Goal: Information Seeking & Learning: Learn about a topic

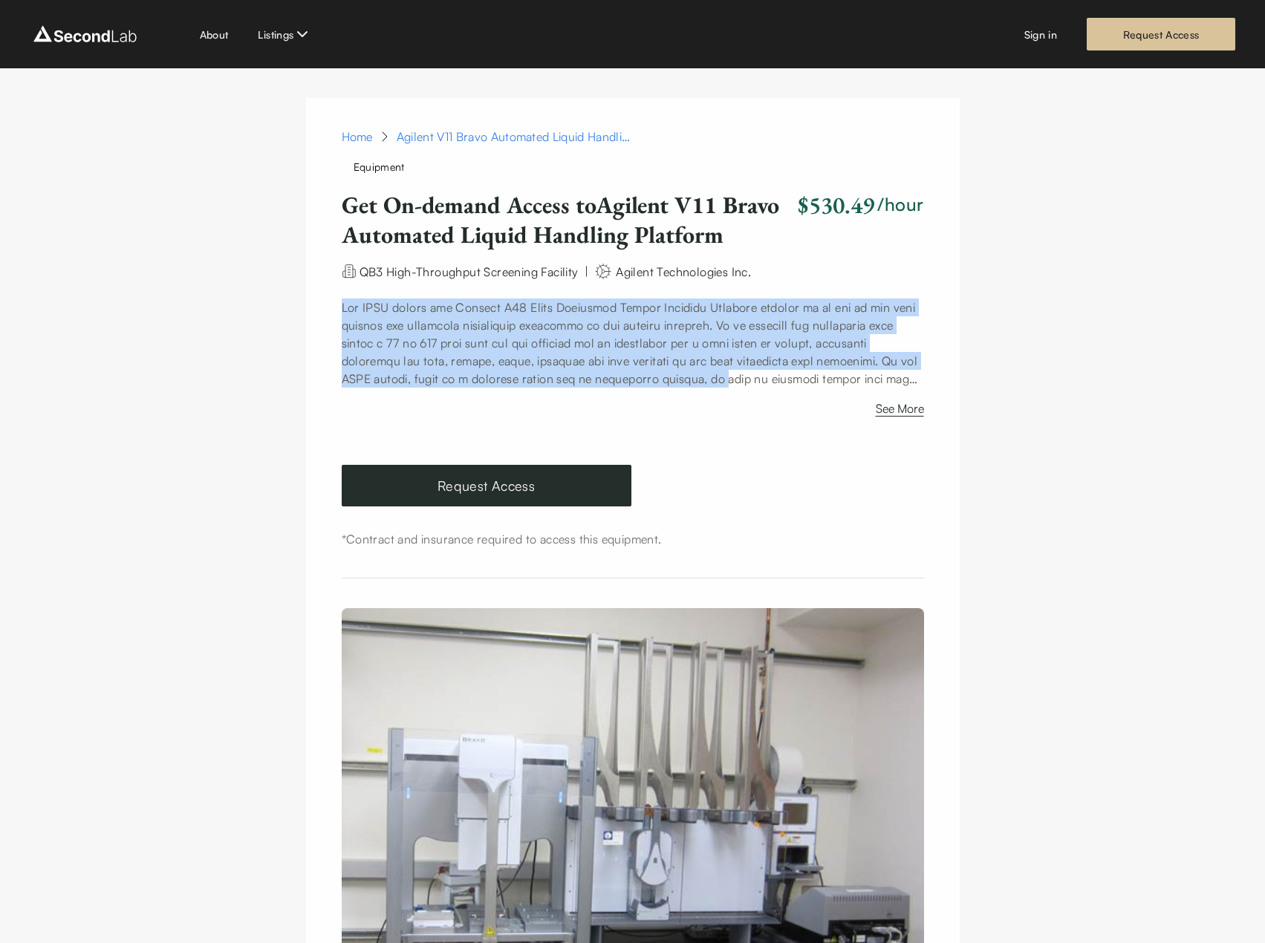
drag, startPoint x: 338, startPoint y: 311, endPoint x: 807, endPoint y: 381, distance: 473.8
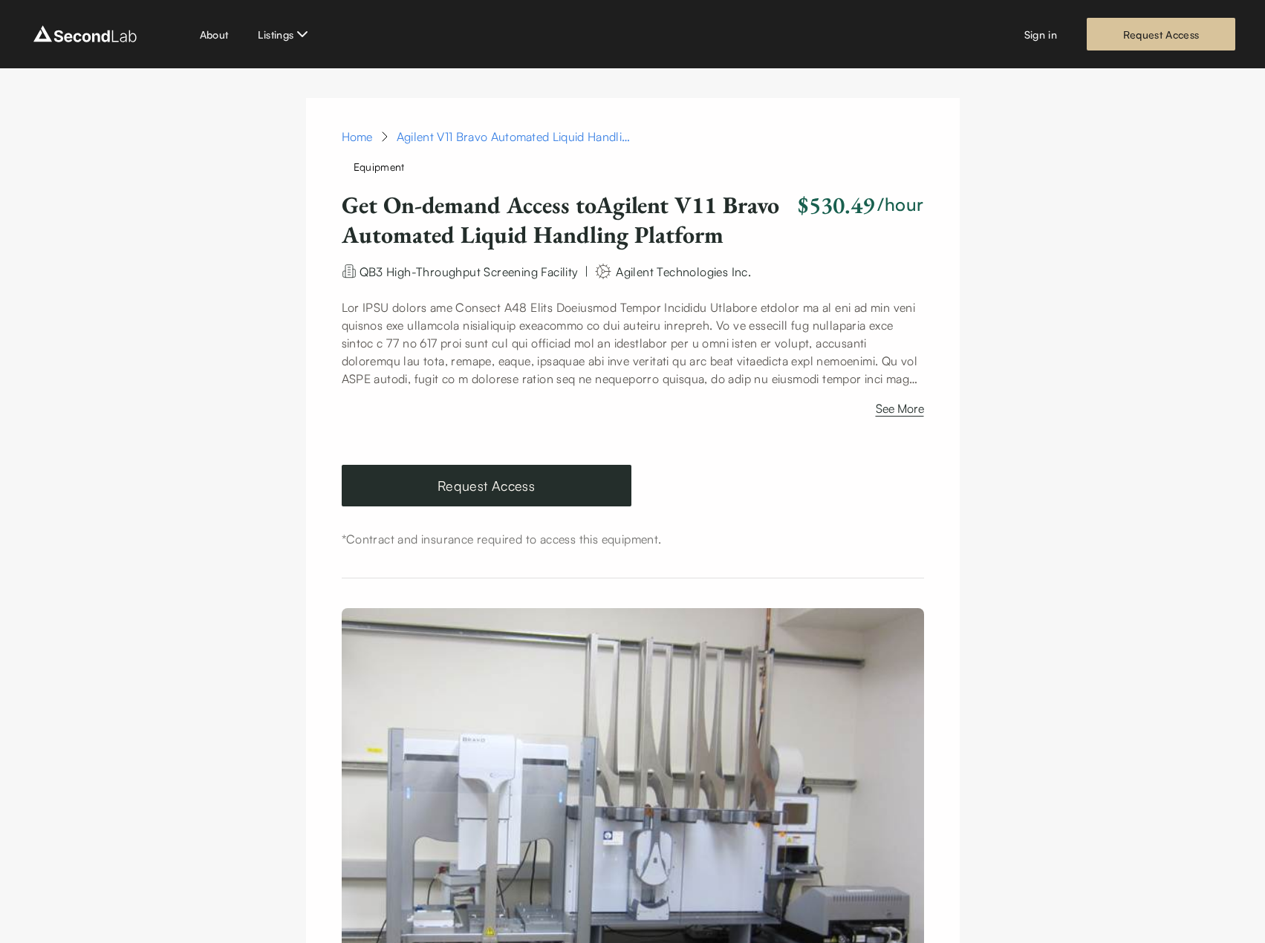
click at [911, 411] on button "See More" at bounding box center [900, 412] width 48 height 24
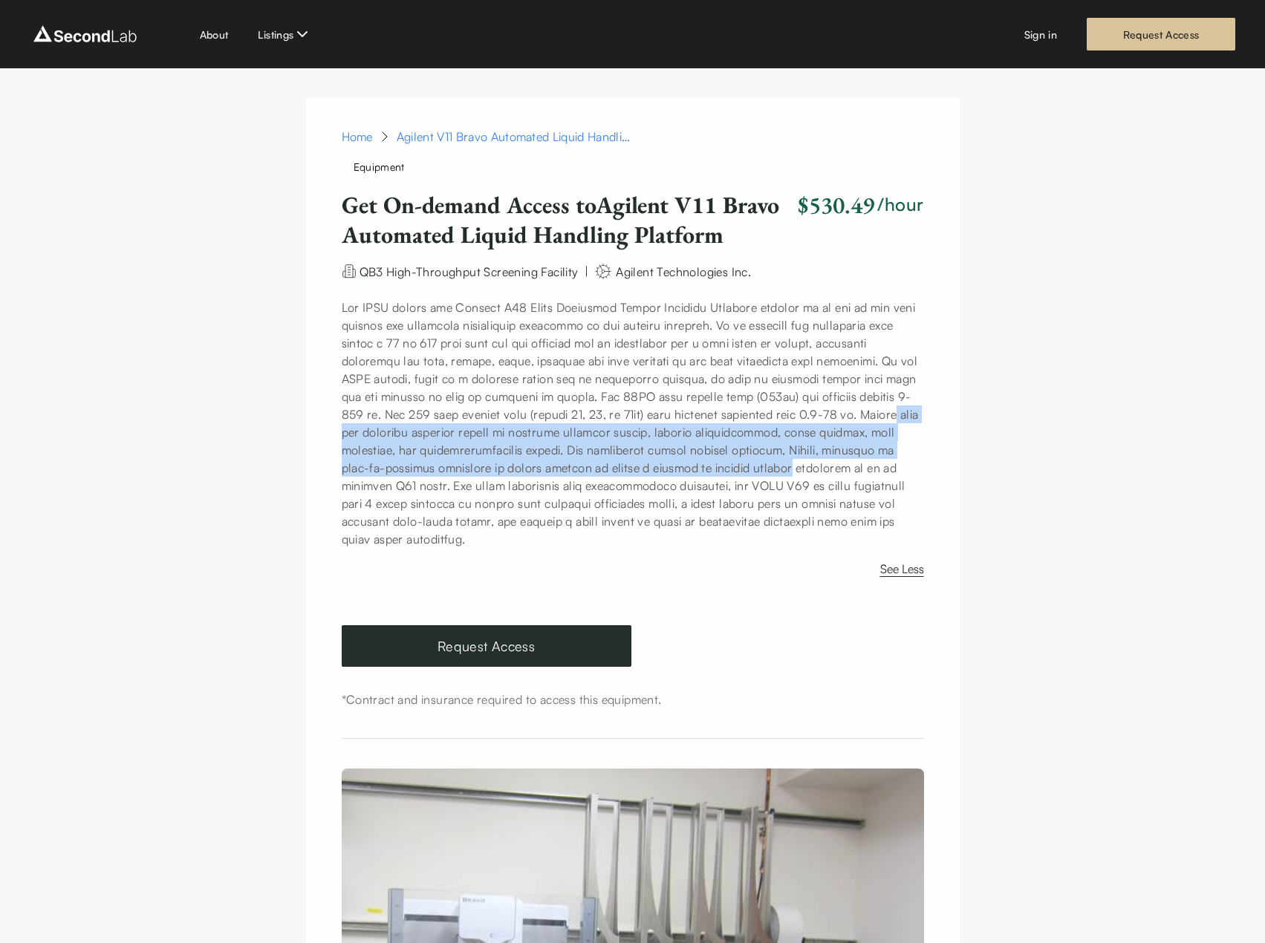
drag, startPoint x: 908, startPoint y: 411, endPoint x: 908, endPoint y: 463, distance: 52.0
click at [908, 463] on p at bounding box center [633, 424] width 582 height 250
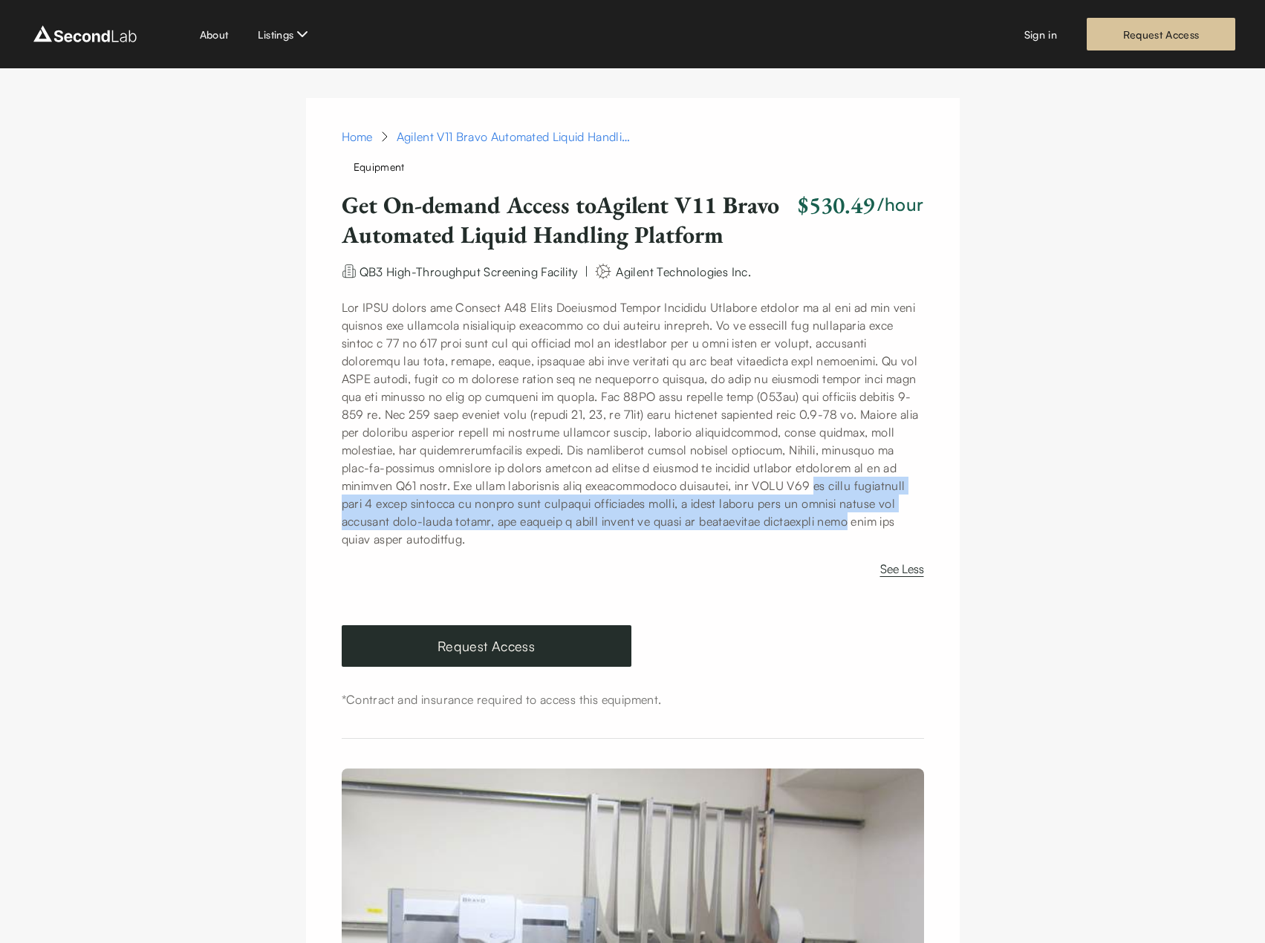
click at [919, 518] on p at bounding box center [633, 424] width 582 height 250
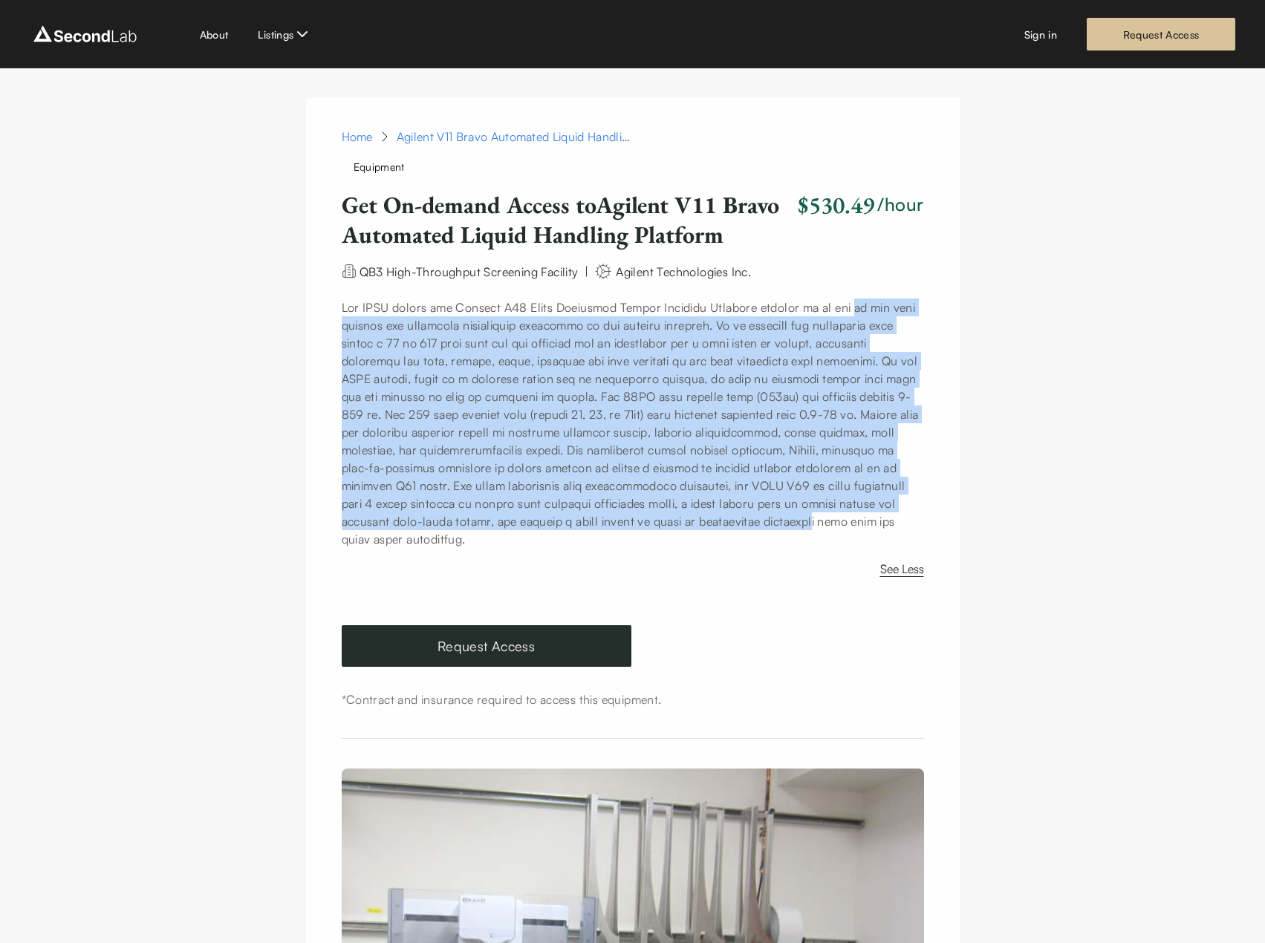
click at [873, 519] on p at bounding box center [633, 424] width 582 height 250
drag, startPoint x: 873, startPoint y: 519, endPoint x: 854, endPoint y: 288, distance: 231.7
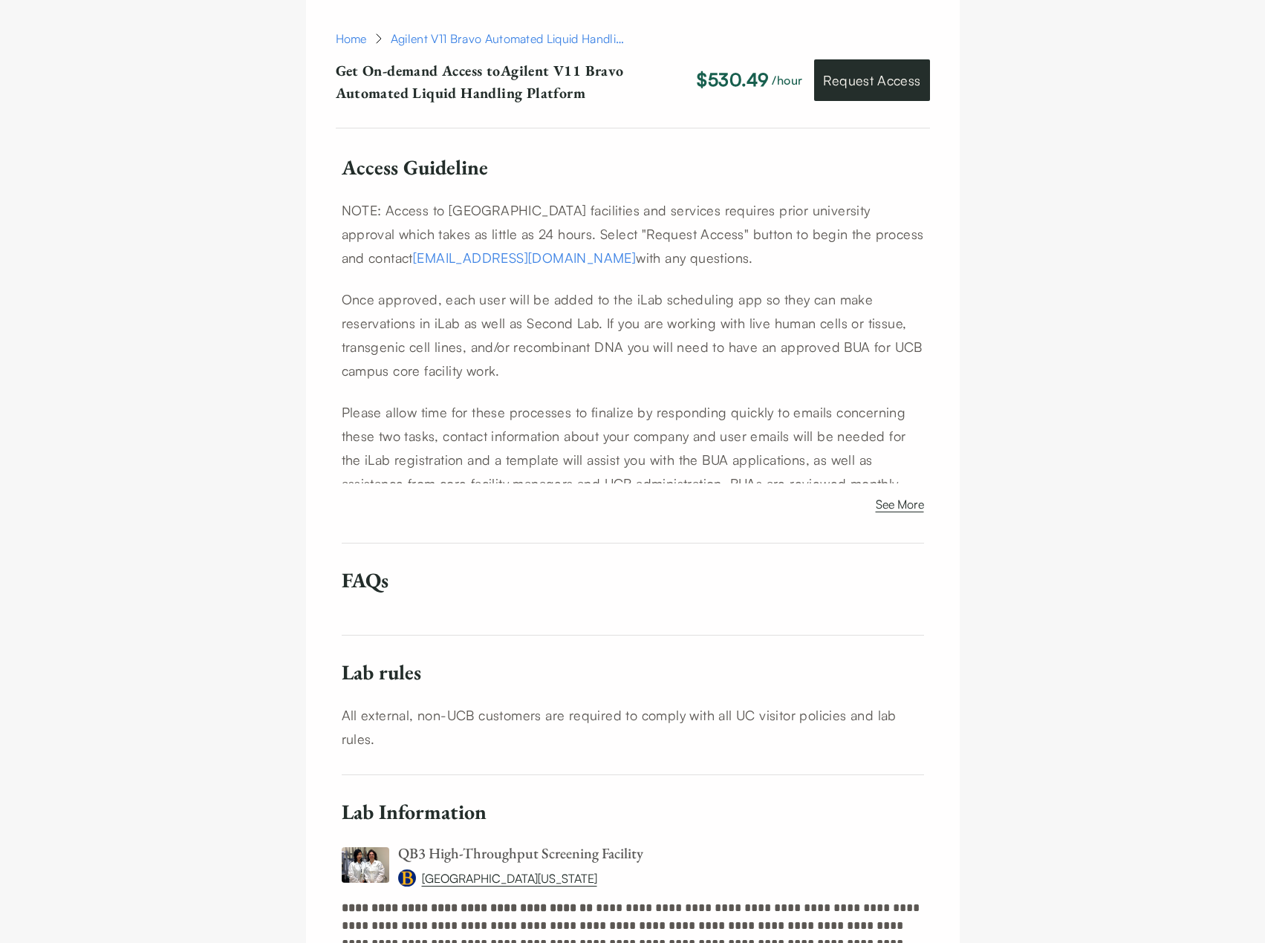
scroll to position [1411, 0]
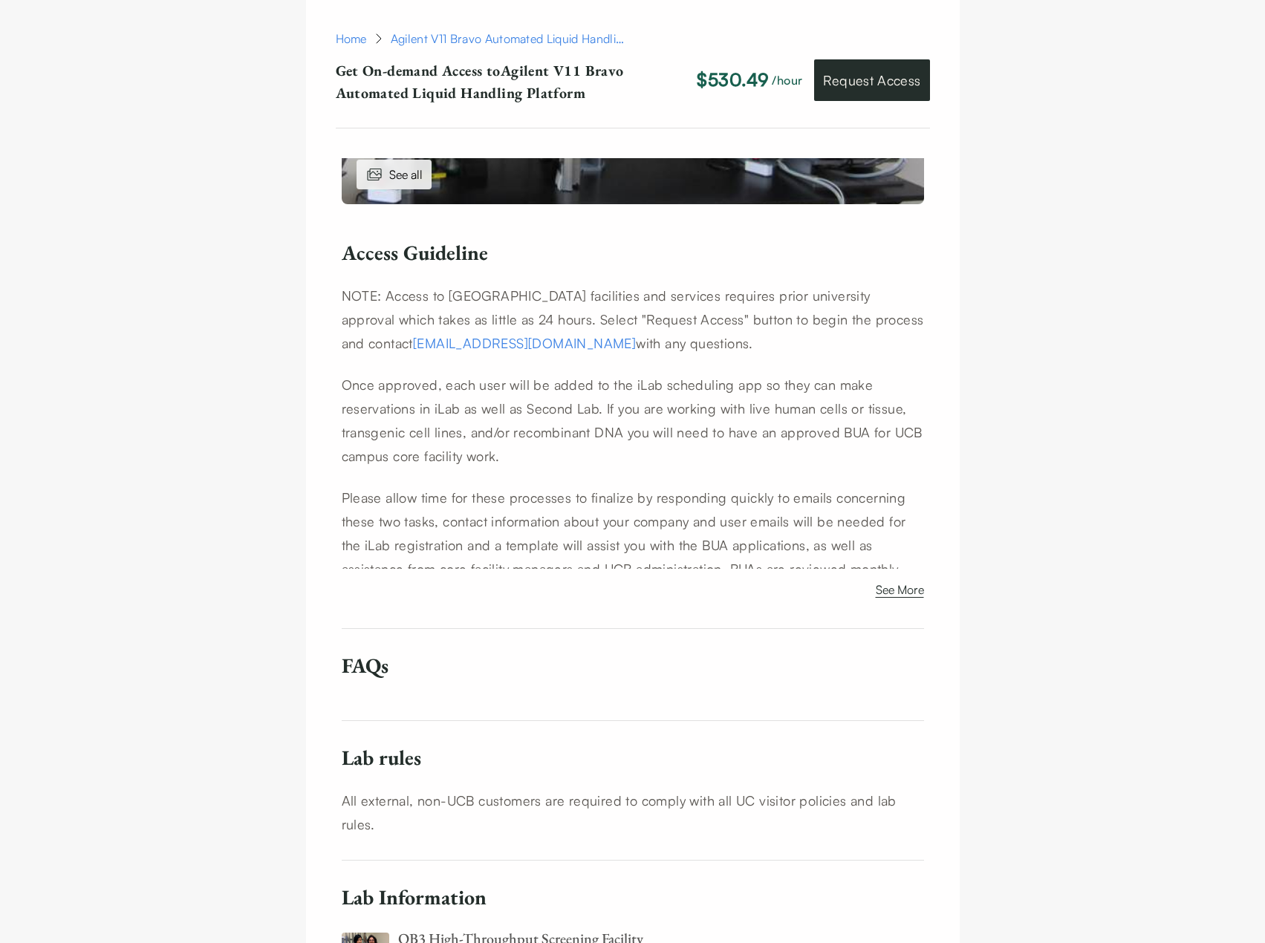
drag, startPoint x: 862, startPoint y: 373, endPoint x: 827, endPoint y: 50, distance: 325.0
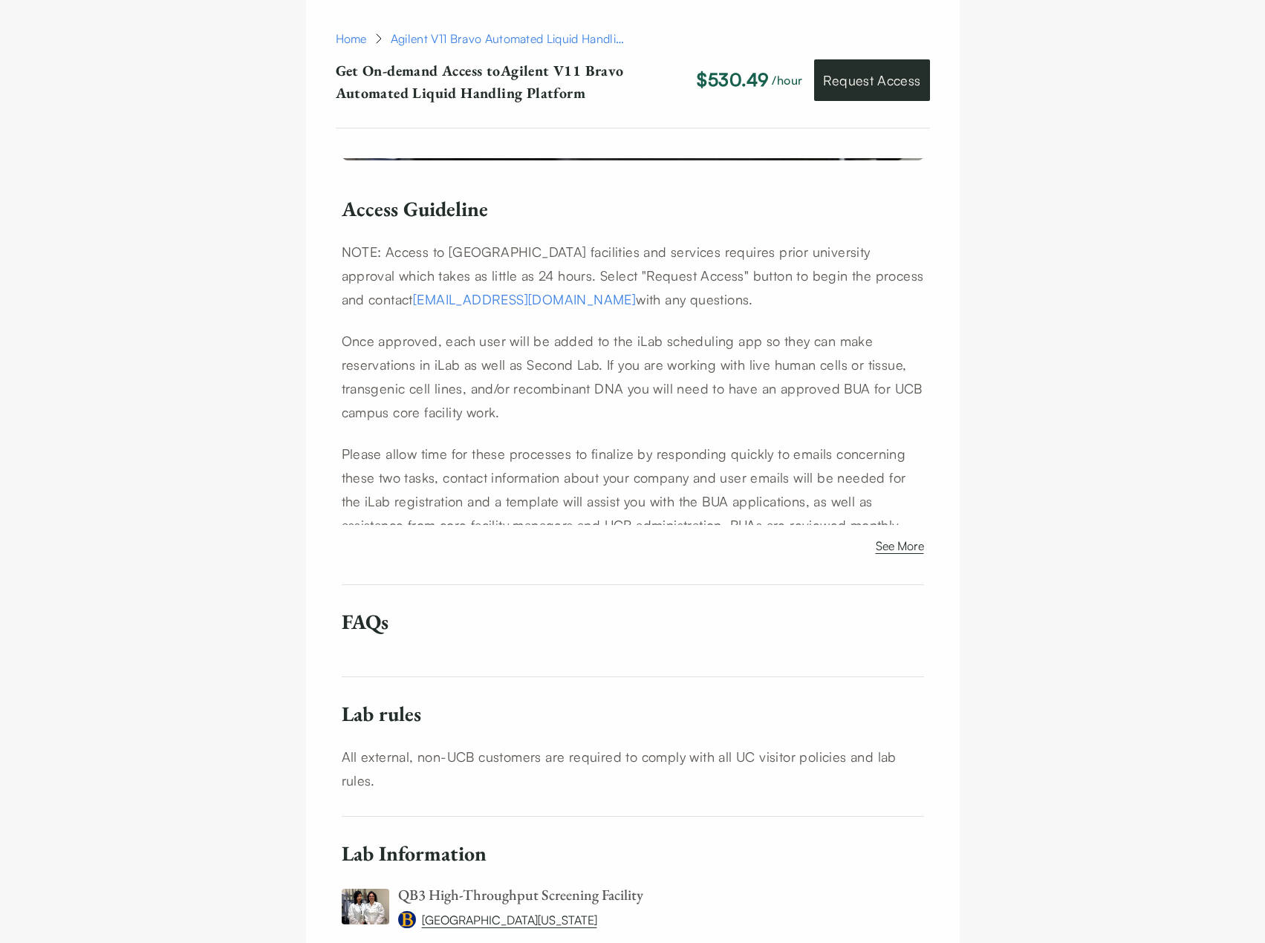
scroll to position [1074, 0]
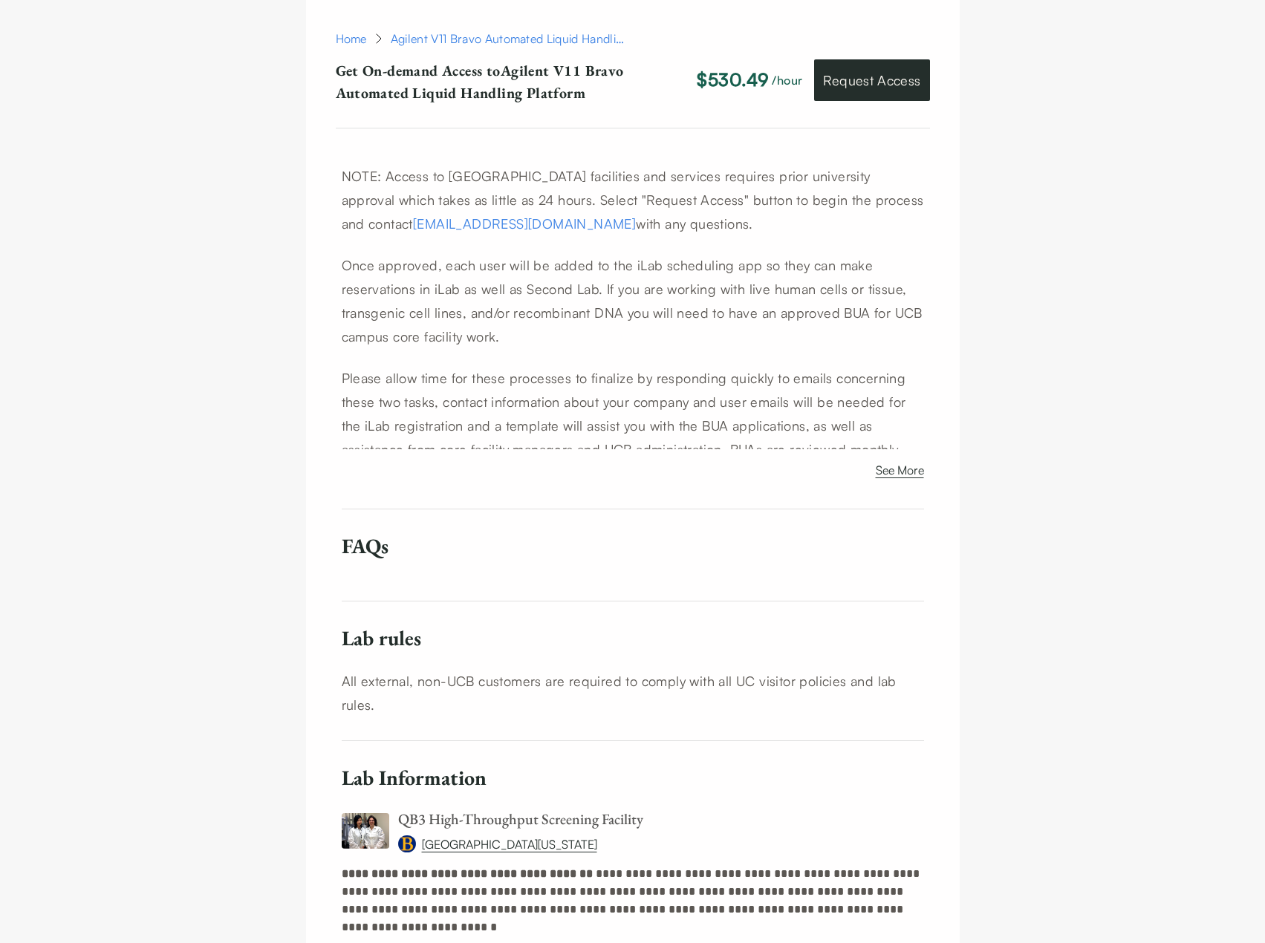
click at [391, 551] on h6 "FAQs" at bounding box center [633, 546] width 582 height 26
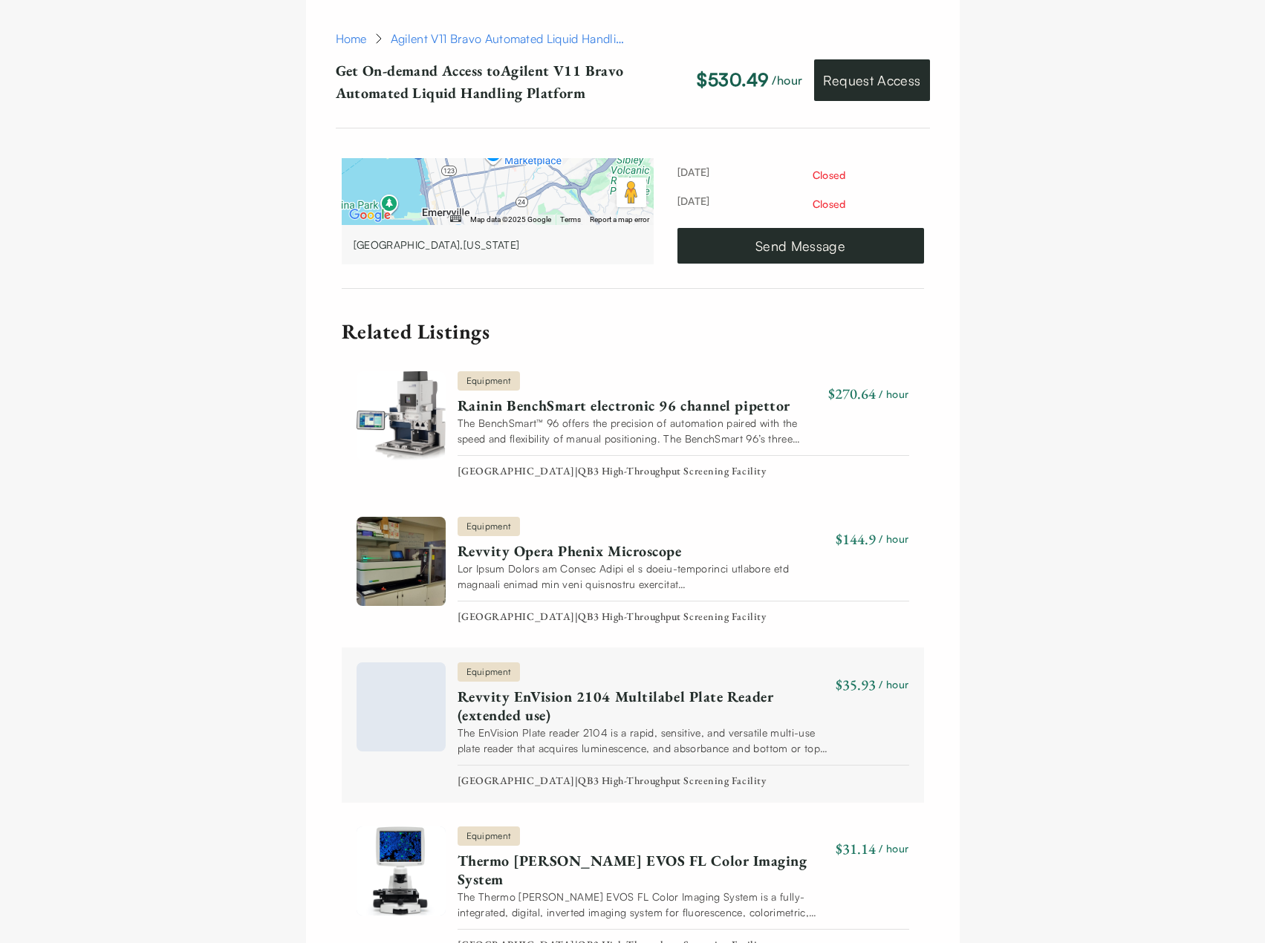
scroll to position [2091, 0]
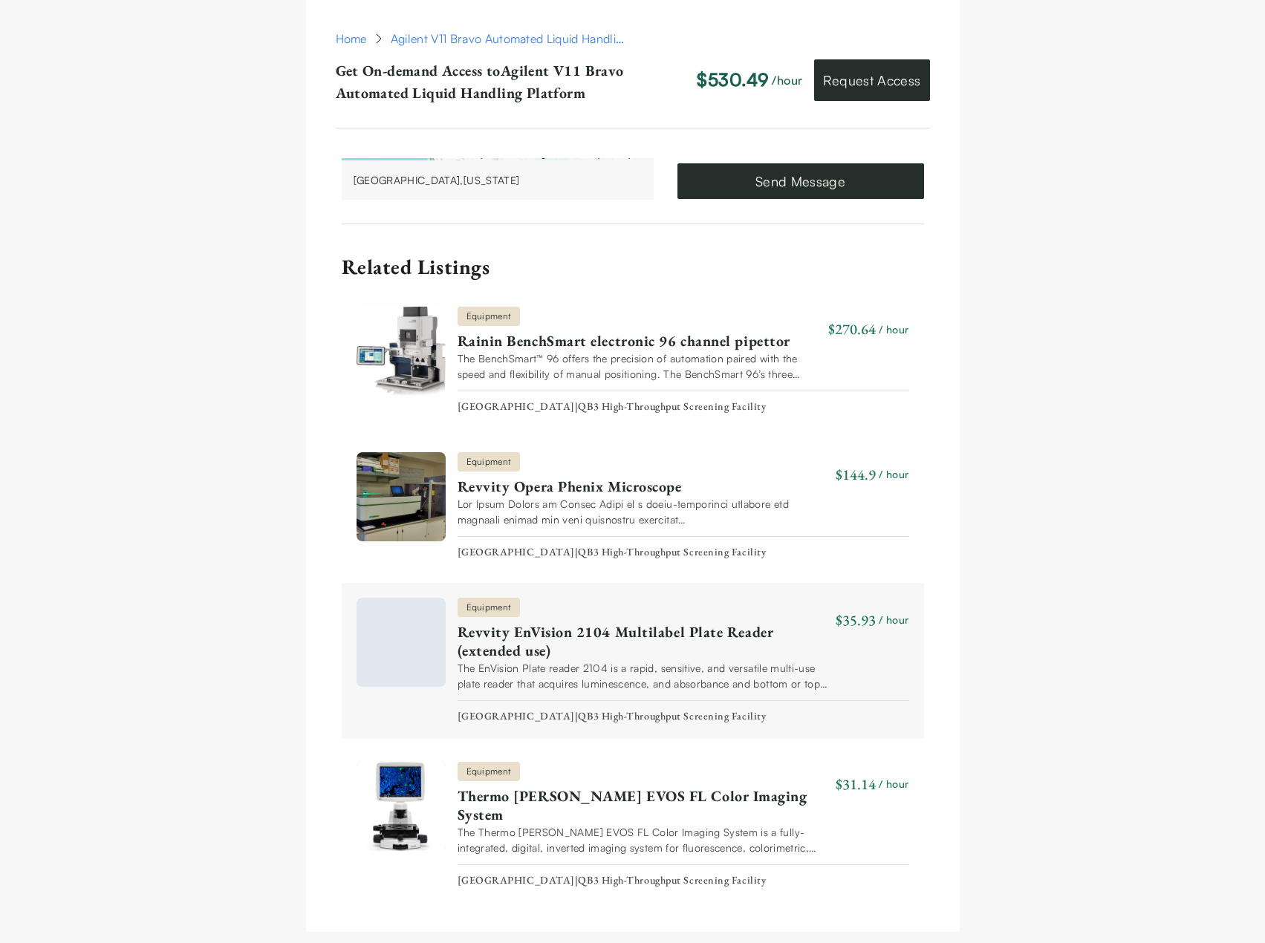
drag, startPoint x: 349, startPoint y: 612, endPoint x: 354, endPoint y: 731, distance: 118.9
